Goal: Transaction & Acquisition: Purchase product/service

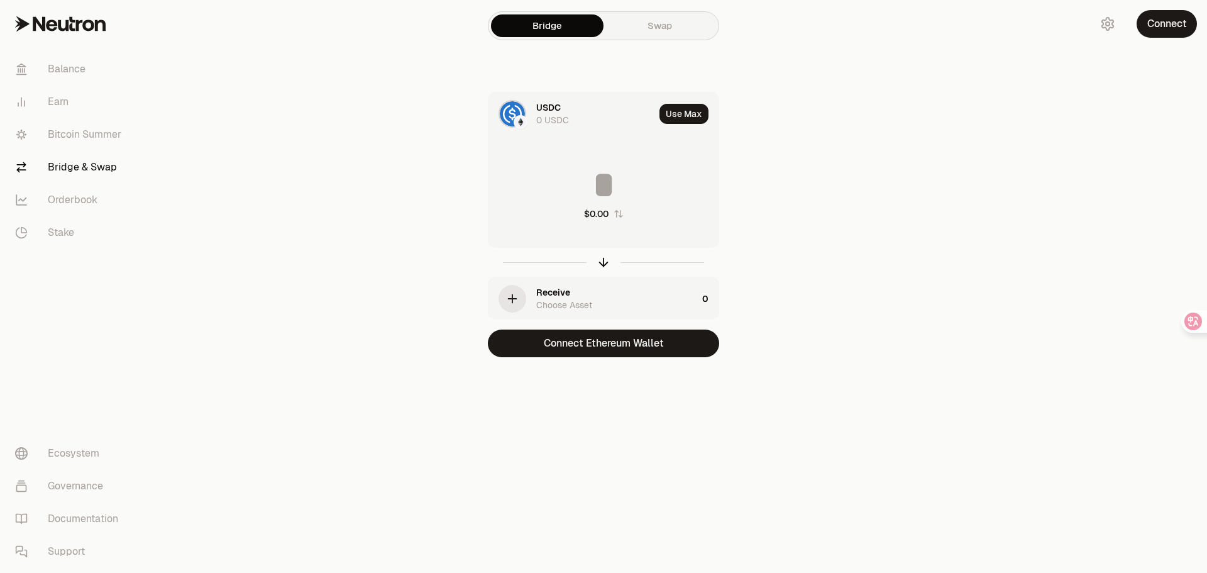
click at [644, 174] on input at bounding box center [603, 185] width 230 height 38
type input "*"
click at [578, 294] on div "Receive Choose Asset" at bounding box center [616, 298] width 161 height 25
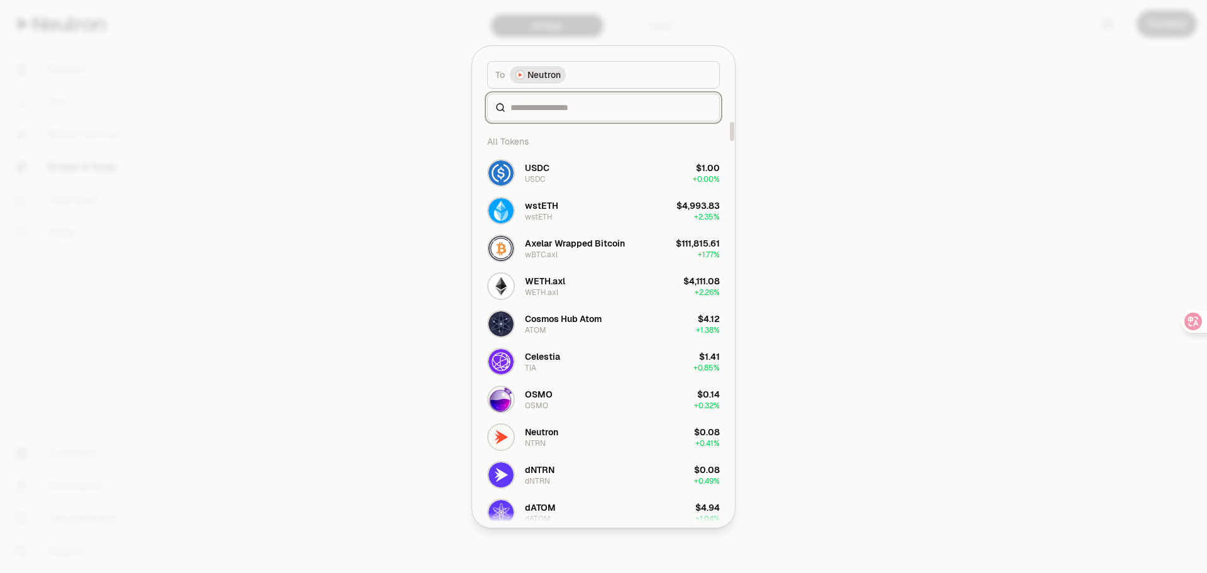
click at [534, 113] on input at bounding box center [610, 107] width 201 height 13
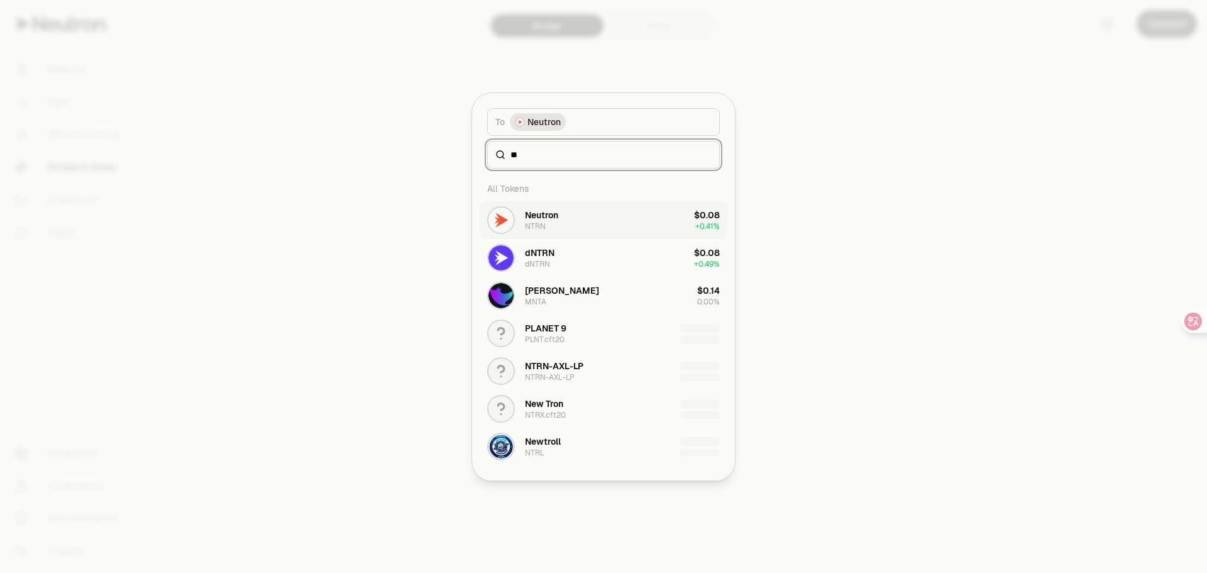
type input "**"
click at [586, 204] on button "Neutron NTRN $0.08 + 0.41%" at bounding box center [604, 220] width 248 height 38
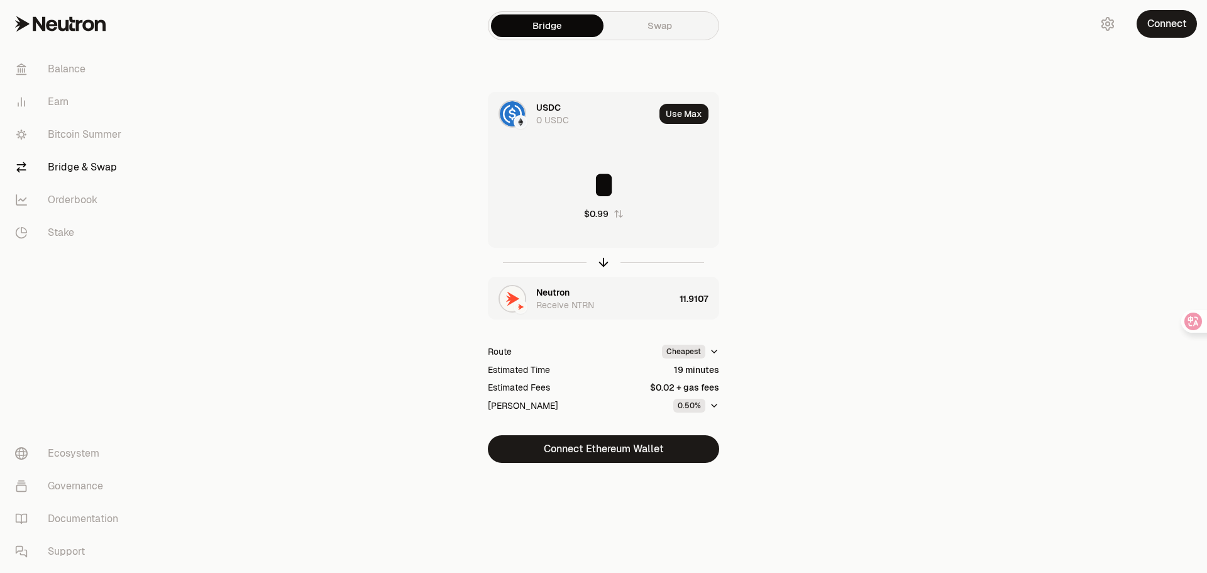
click at [664, 25] on link "Swap" at bounding box center [659, 25] width 113 height 23
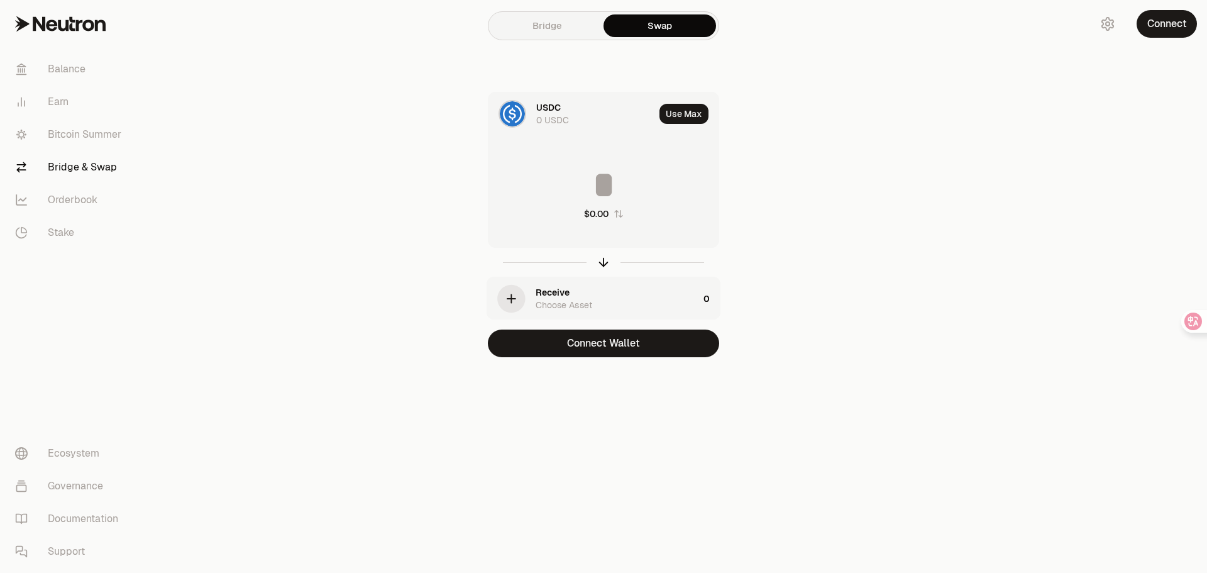
click at [793, 130] on div "USDC 0 USDC Use [PERSON_NAME] $0.00 Receive Choose Asset 0 Connect Wallet" at bounding box center [603, 224] width 422 height 265
click at [783, 137] on div "USDC 0 USDC Use [PERSON_NAME] $0.00 Receive Choose Asset 0 Connect Wallet" at bounding box center [603, 224] width 422 height 265
click at [87, 70] on link "Balance" at bounding box center [70, 69] width 131 height 33
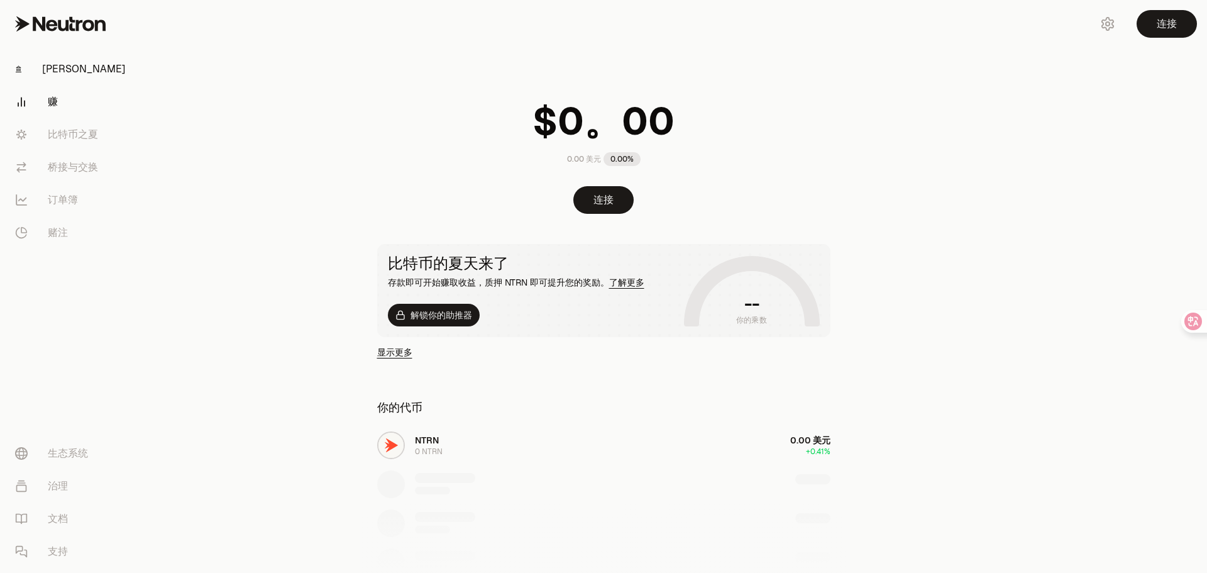
click at [91, 104] on link "赚" at bounding box center [70, 101] width 131 height 33
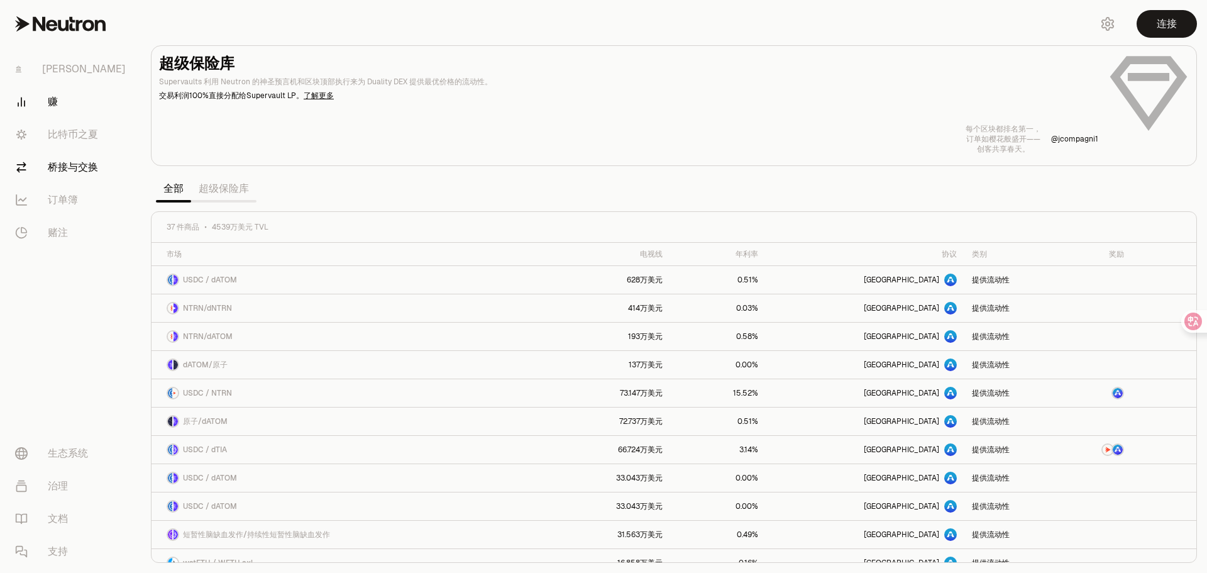
click at [102, 163] on link "桥接与交换" at bounding box center [70, 167] width 131 height 33
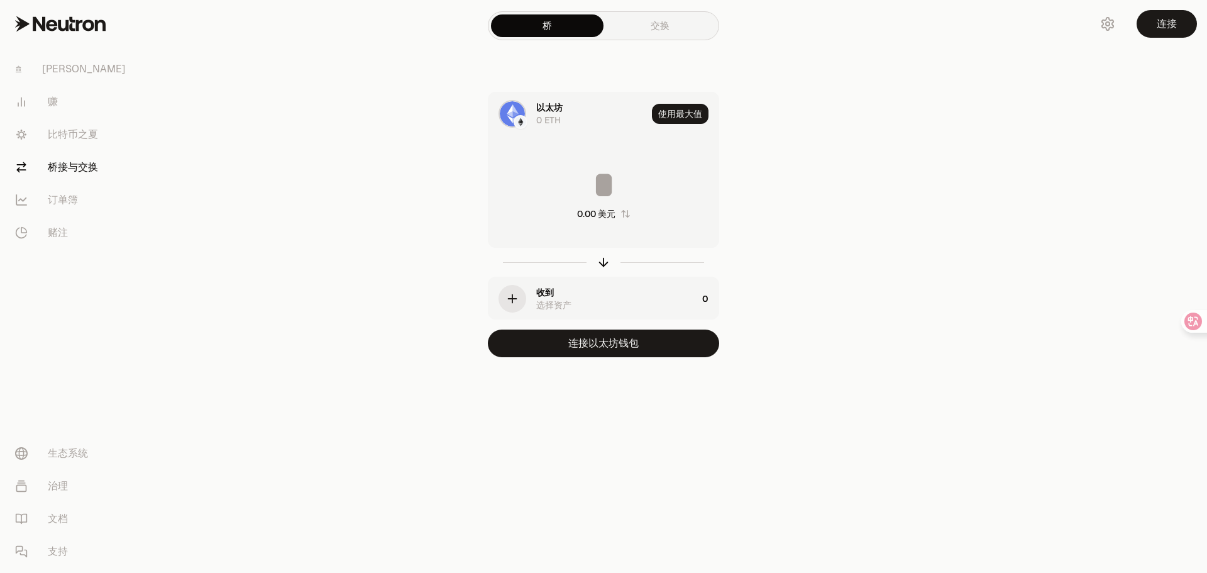
click at [548, 116] on font "0 ETH" at bounding box center [548, 119] width 25 height 11
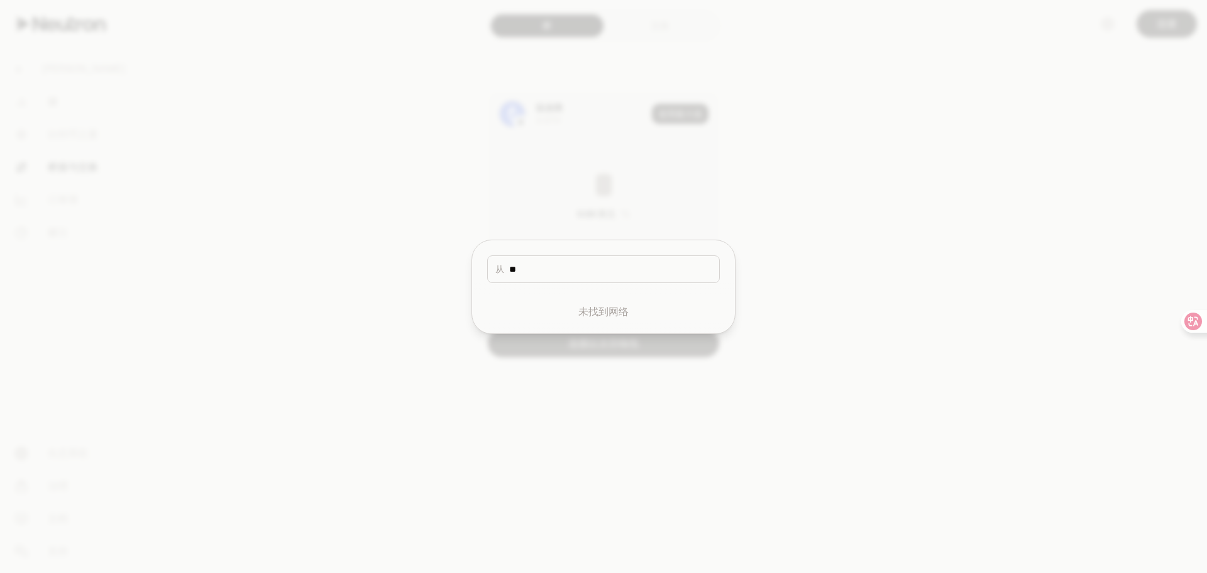
type input "*"
type input "***"
click at [568, 304] on button "[PERSON_NAME]纳" at bounding box center [604, 308] width 248 height 38
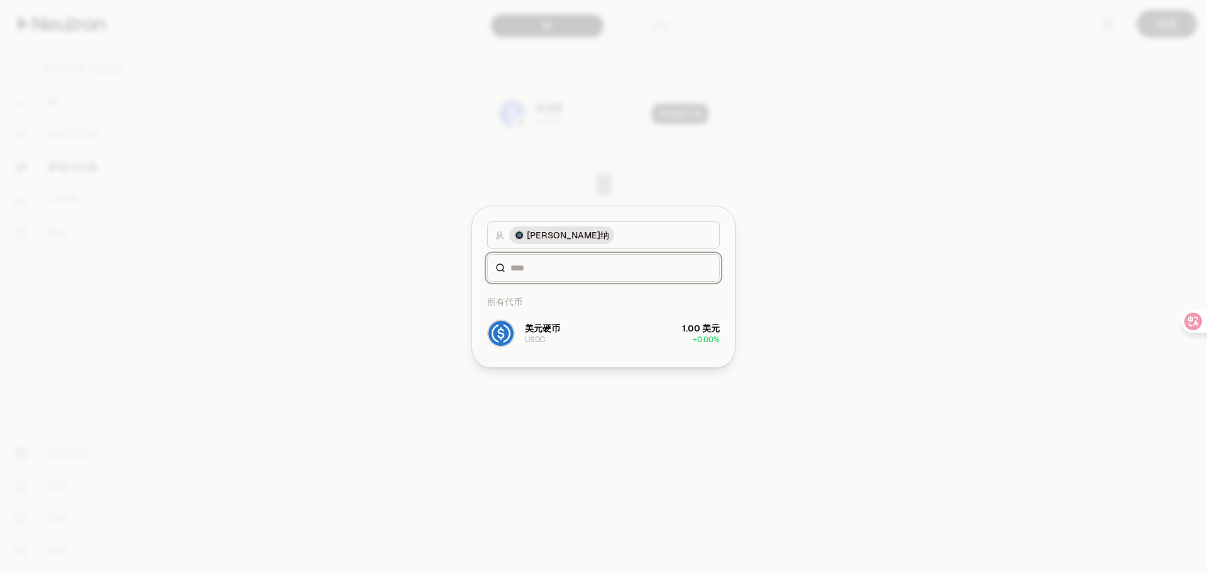
click at [576, 273] on input at bounding box center [610, 267] width 201 height 13
type input "**"
drag, startPoint x: 561, startPoint y: 336, endPoint x: 567, endPoint y: 331, distance: 8.0
click at [561, 336] on button "美元硬币 USDC 1.00 美元 + 0.00%" at bounding box center [604, 333] width 248 height 38
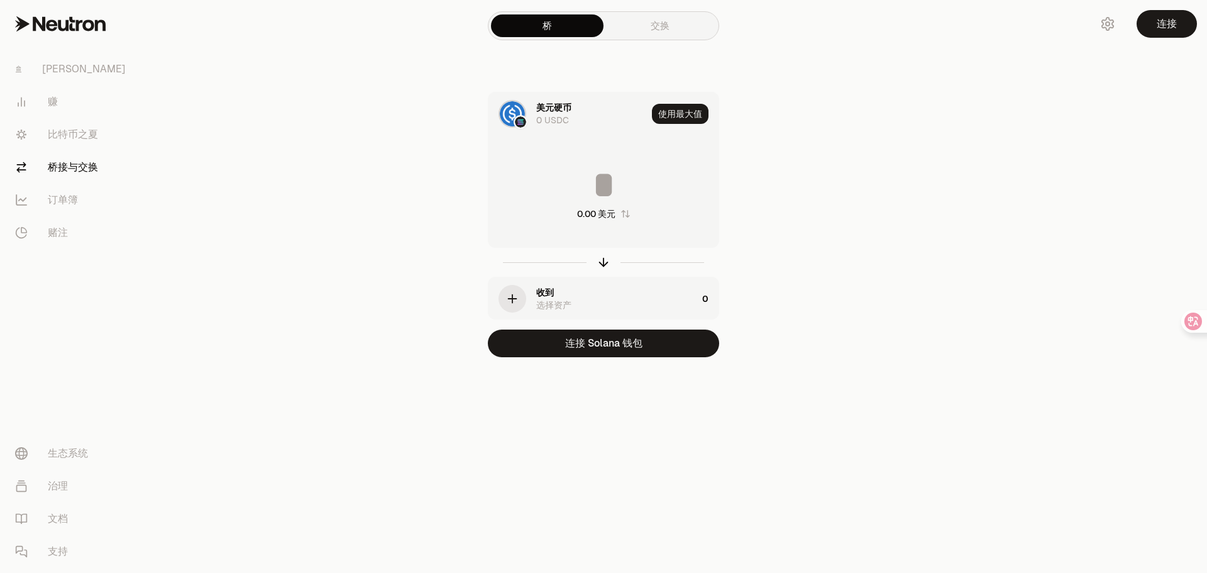
click at [559, 292] on div "收到 选择资产" at bounding box center [616, 298] width 161 height 25
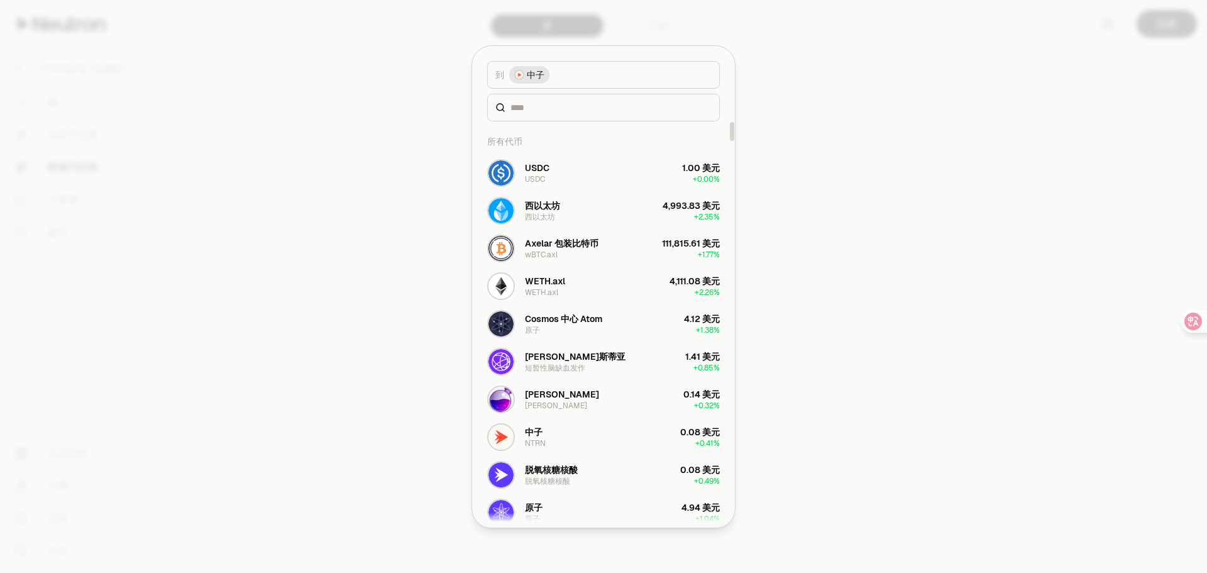
click at [567, 121] on div at bounding box center [603, 108] width 233 height 28
click at [563, 113] on input at bounding box center [610, 107] width 201 height 13
click at [619, 438] on button "中子 NTRN 0.08 美元 + 0.41%" at bounding box center [604, 437] width 248 height 38
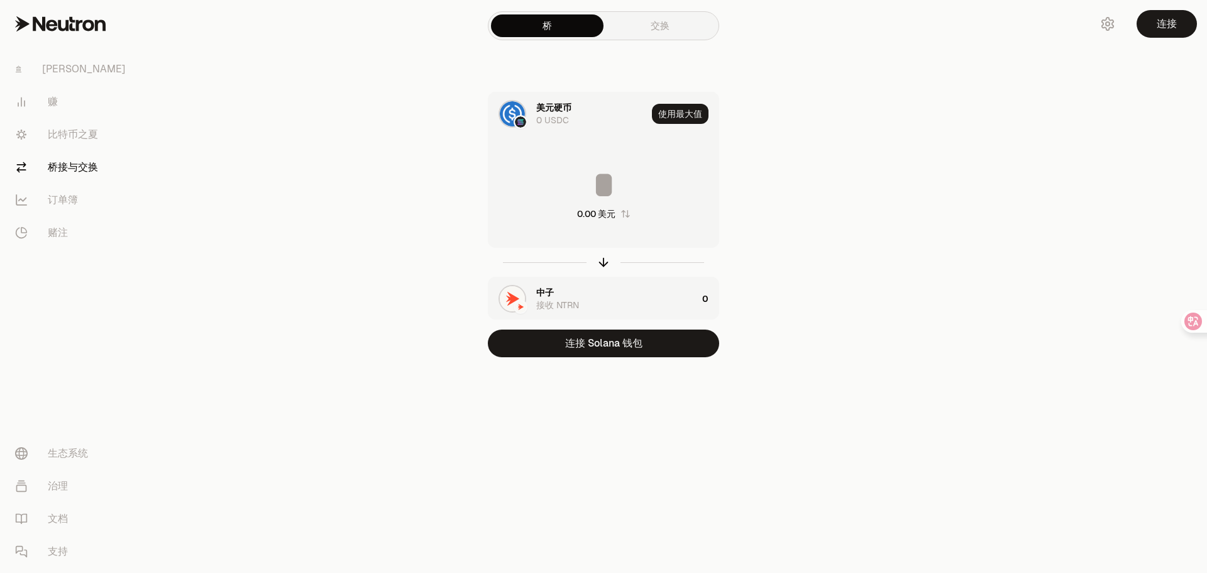
click at [611, 185] on input at bounding box center [603, 185] width 230 height 38
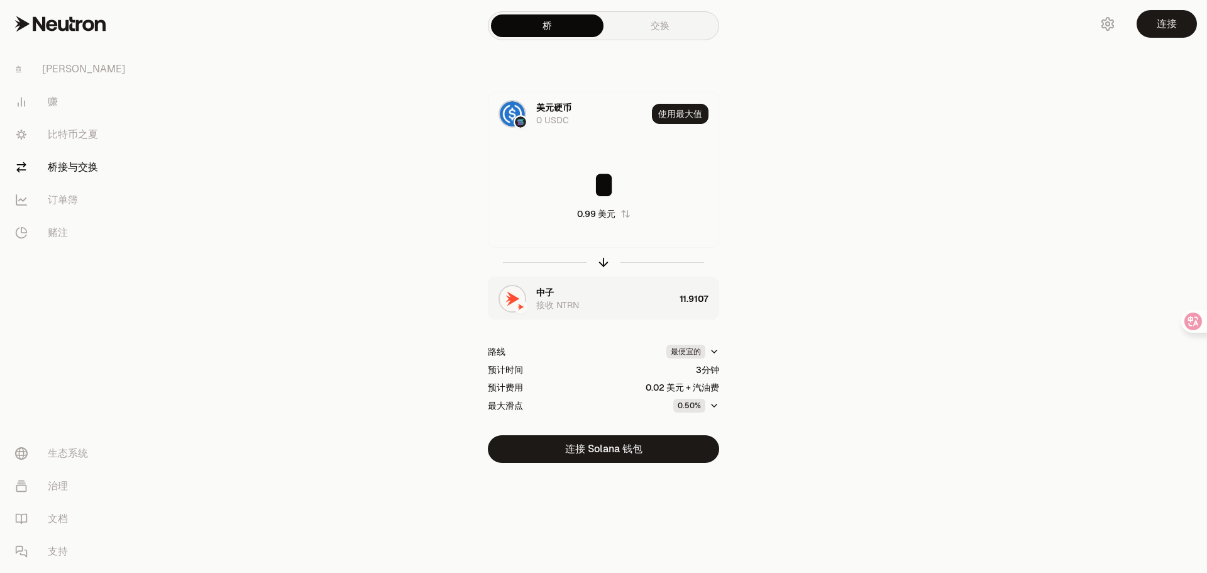
type input "*"
click at [715, 355] on html "[PERSON_NAME] 赚 比特币之夏 桥接与交换 订单簿 赌注 生态系统 治理 文档 支持 桥 交换 美元硬币 0 USDC 使用最大值 * 0.99 …" at bounding box center [603, 286] width 1207 height 573
click at [715, 352] on html "[PERSON_NAME] 赚 比特币之夏 桥接与交换 订单簿 赌注 生态系统 治理 文档 支持 桥 交换 美元硬币 0 USDC 使用最大值 * 0.99 …" at bounding box center [603, 286] width 1207 height 573
click at [758, 343] on div "美元硬币 0 USDC 使用最大值 * 0.99 美元 中子 接收 NTRN 11.9107 路线 最便宜的 预计时间 3分钟 预计费用 0.02 美元 + …" at bounding box center [603, 277] width 422 height 371
click at [602, 267] on icon "button" at bounding box center [604, 262] width 14 height 14
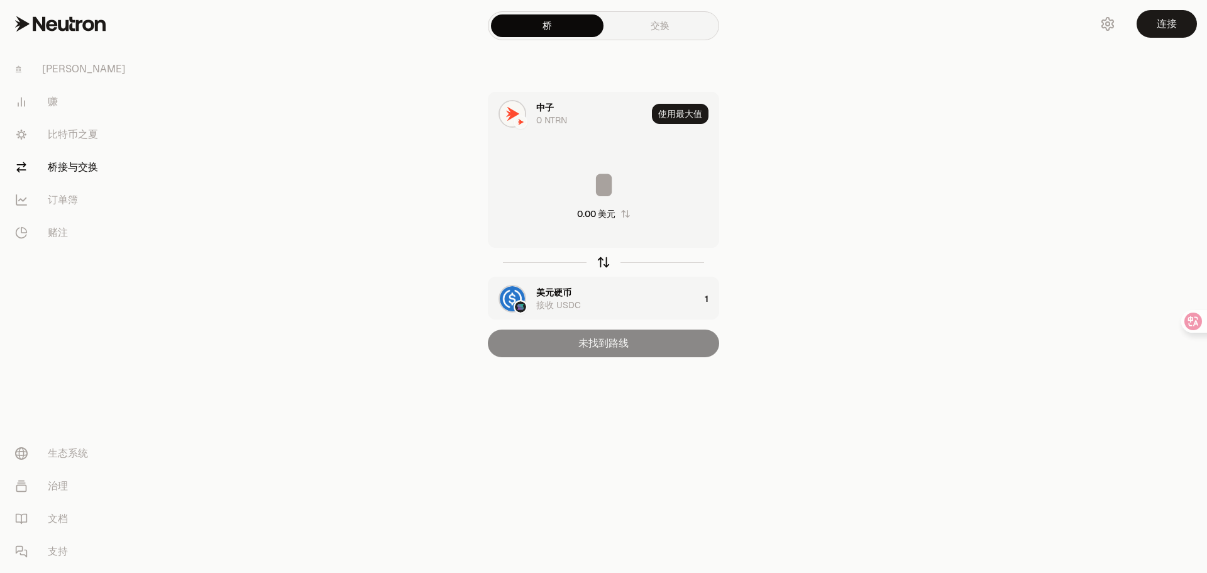
click at [602, 266] on icon "button" at bounding box center [604, 262] width 14 height 14
type input "*"
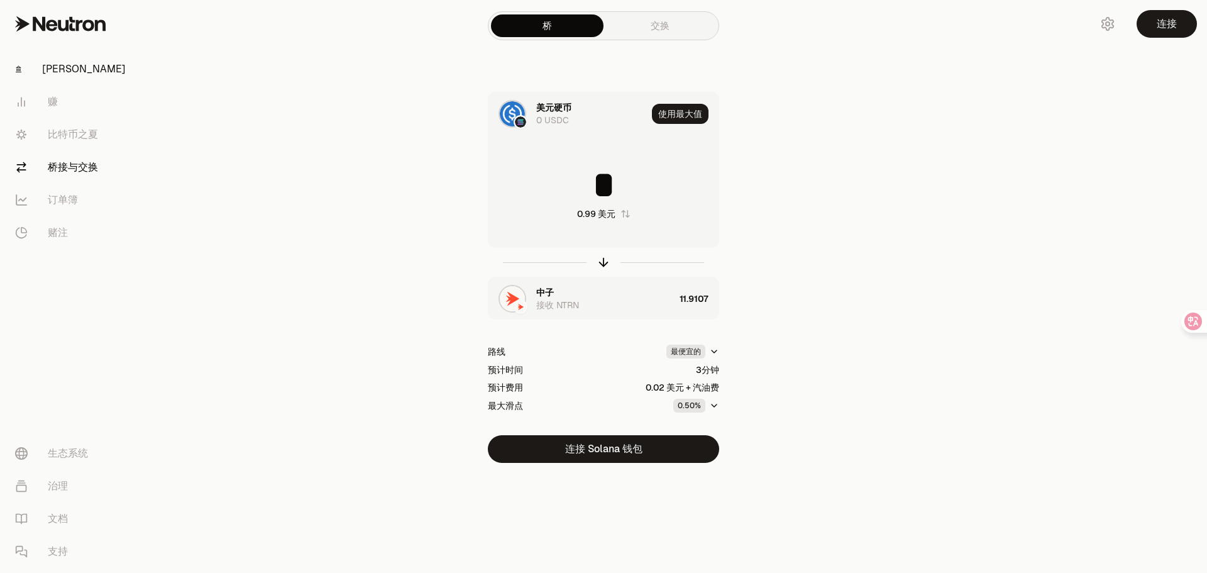
click at [86, 79] on link "[PERSON_NAME]" at bounding box center [70, 69] width 131 height 33
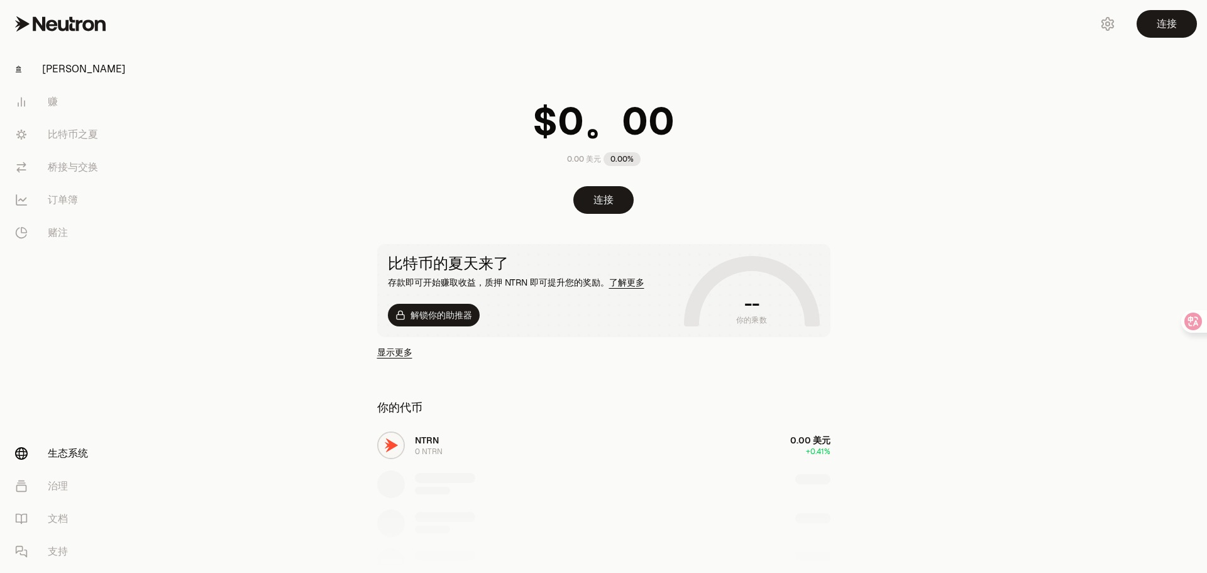
click at [92, 453] on link "生态系统" at bounding box center [70, 453] width 131 height 33
